Goal: Share content

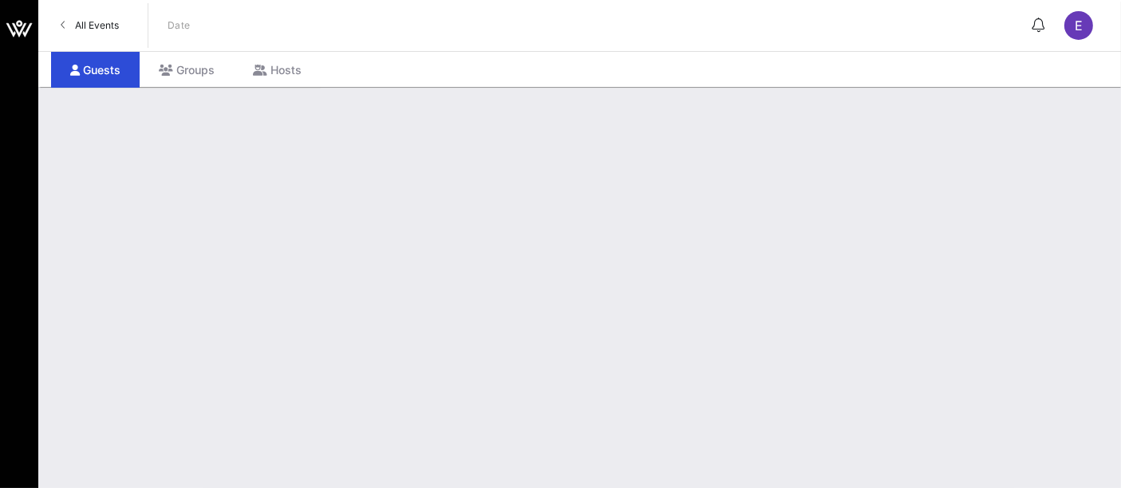
click at [95, 28] on span "All Events" at bounding box center [97, 25] width 44 height 12
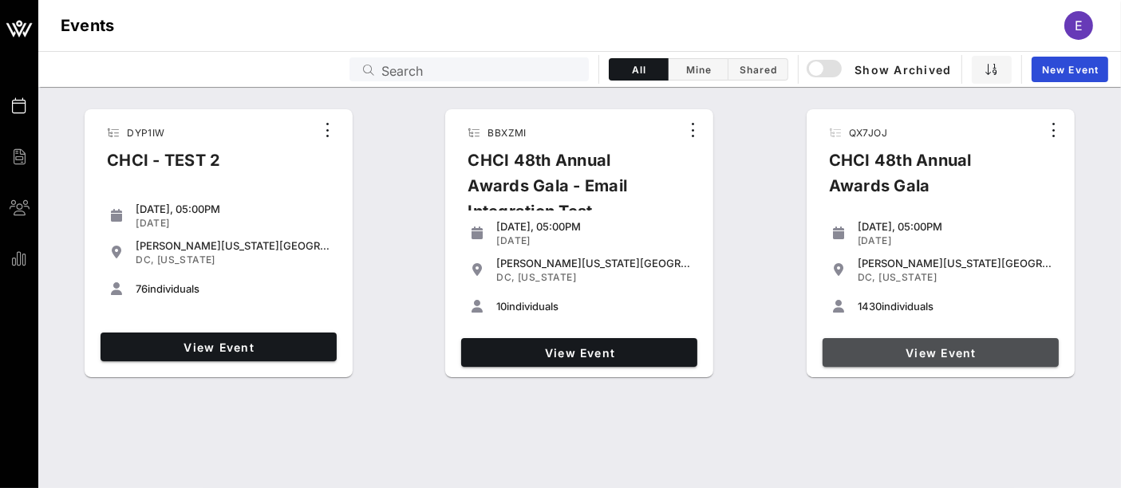
click at [955, 347] on span "View Event" at bounding box center [940, 353] width 223 height 14
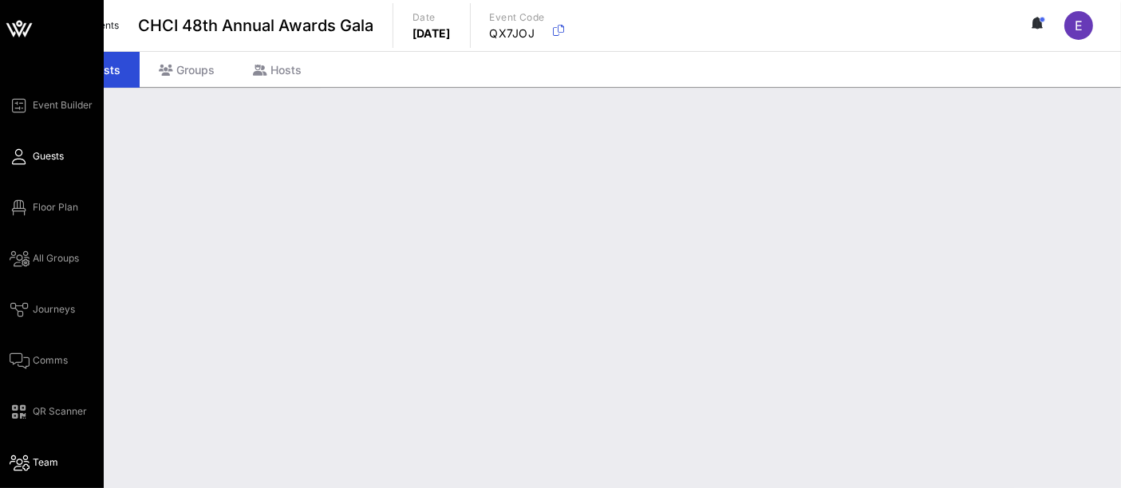
click at [44, 457] on span "Team" at bounding box center [46, 463] width 26 height 14
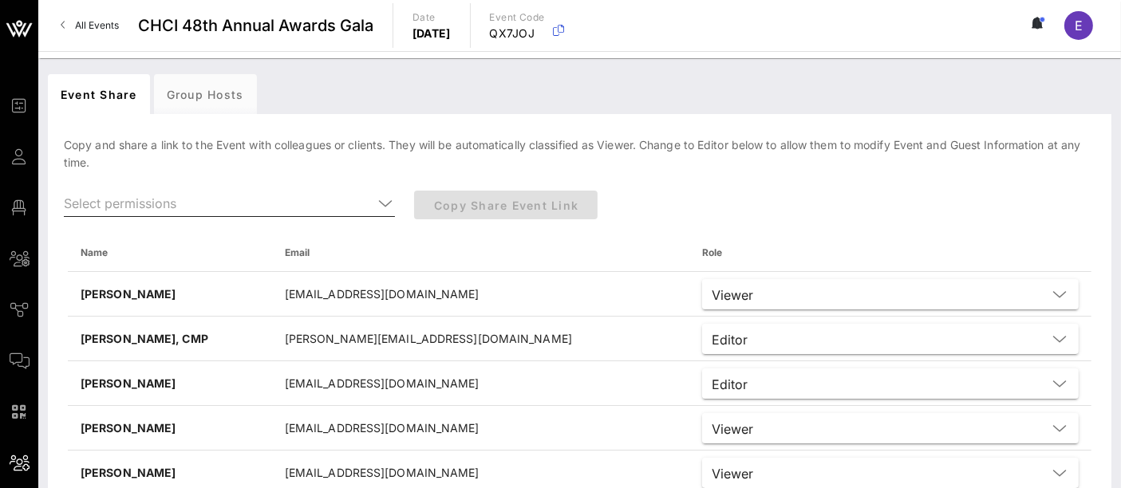
click at [390, 203] on icon at bounding box center [385, 203] width 14 height 19
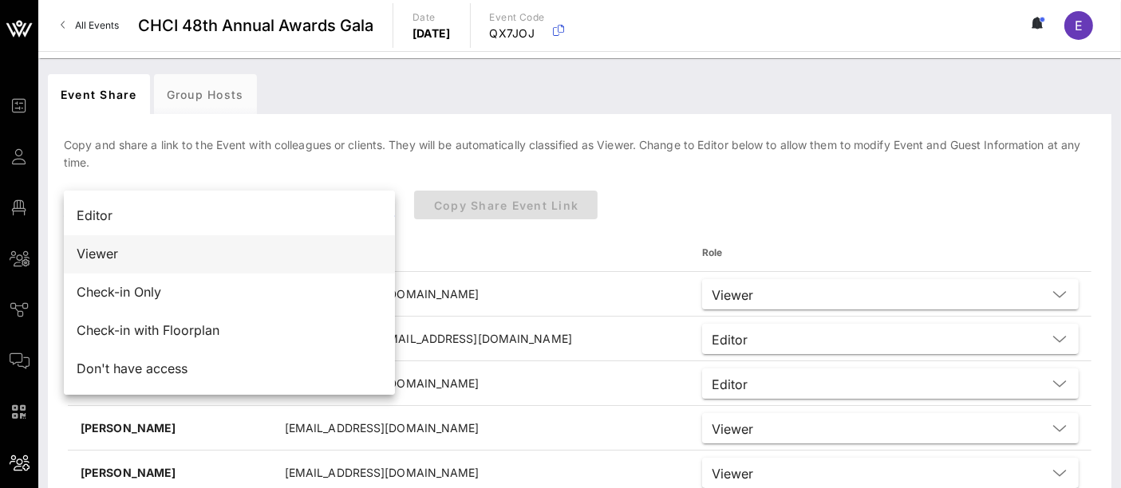
click at [196, 258] on div "Viewer" at bounding box center [230, 253] width 306 height 15
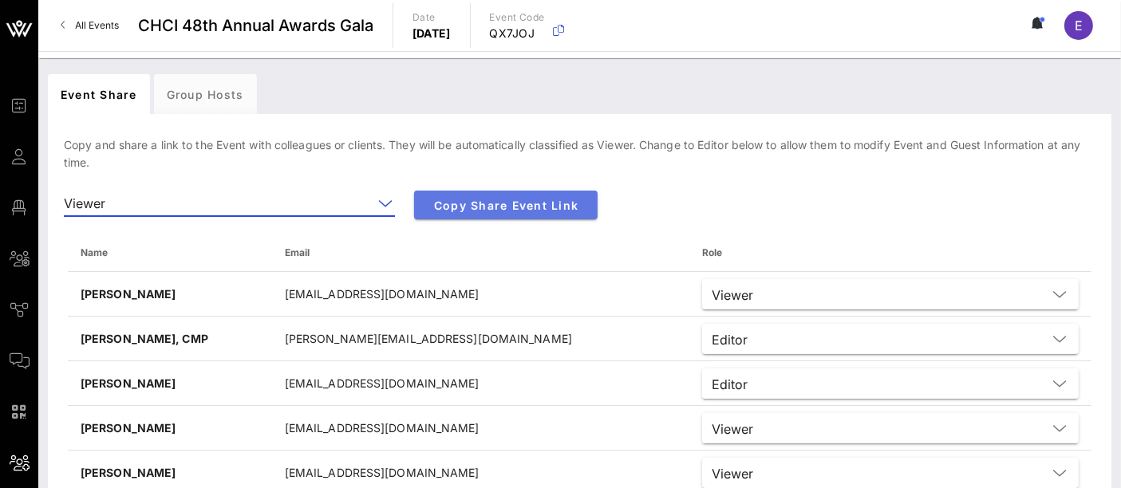
drag, startPoint x: 496, startPoint y: 203, endPoint x: 1094, endPoint y: 244, distance: 598.9
click at [497, 203] on span "Copy Share Event Link" at bounding box center [506, 206] width 158 height 14
